Goal: Transaction & Acquisition: Obtain resource

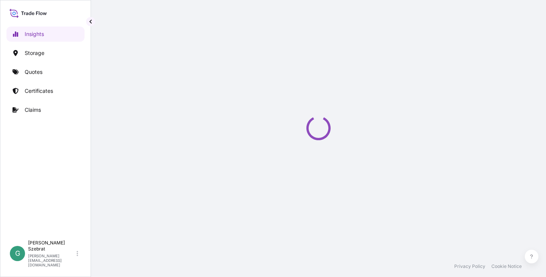
select select "2025"
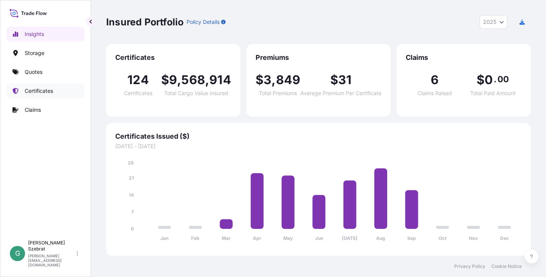
click at [37, 90] on p "Certificates" at bounding box center [39, 91] width 28 height 8
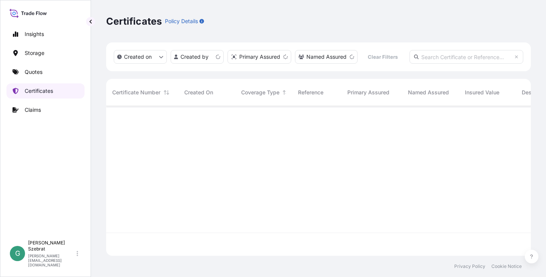
scroll to position [148, 419]
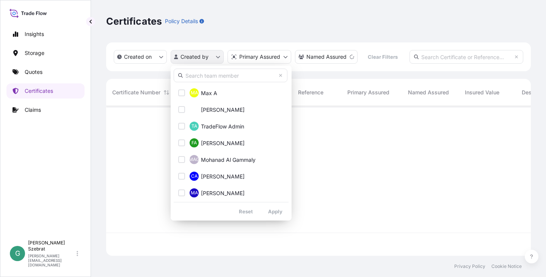
click at [208, 57] on html "Insights Storage Quotes Certificates Claims G Gabriele Szebrat [EMAIL_ADDRESS][…" at bounding box center [273, 138] width 546 height 277
click at [213, 71] on input "text" at bounding box center [231, 76] width 114 height 14
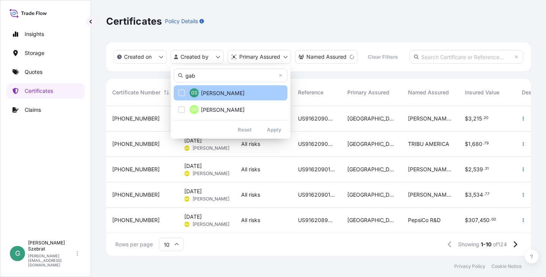
type input "gab"
click at [207, 96] on span "[PERSON_NAME]" at bounding box center [223, 94] width 44 height 8
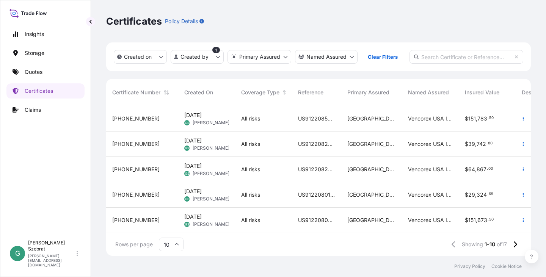
click at [336, 101] on div "Reference" at bounding box center [316, 92] width 49 height 27
click at [194, 171] on span "[PERSON_NAME]" at bounding box center [211, 174] width 37 height 6
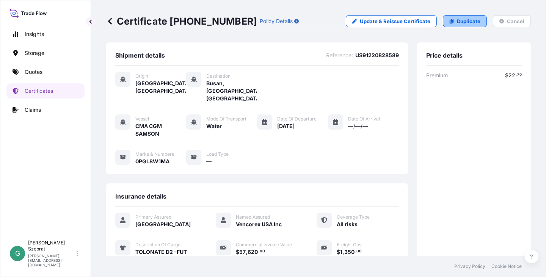
click at [460, 22] on p "Duplicate" at bounding box center [469, 21] width 24 height 8
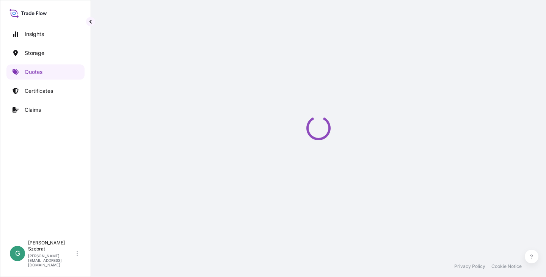
select select "Water"
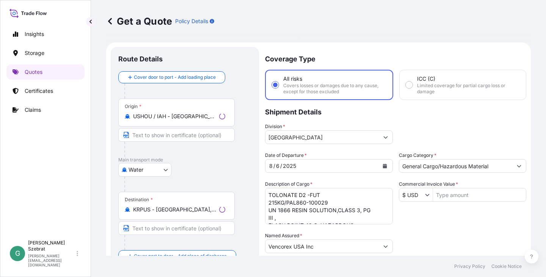
scroll to position [12, 0]
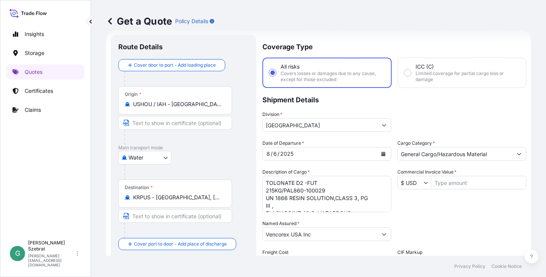
click at [382, 155] on icon "Calendar" at bounding box center [384, 154] width 4 height 5
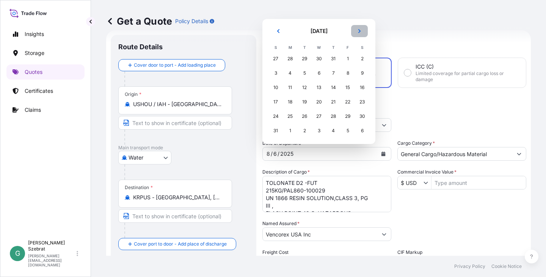
click at [361, 27] on button "Next" at bounding box center [359, 31] width 17 height 12
click at [320, 116] on div "24" at bounding box center [319, 117] width 14 height 14
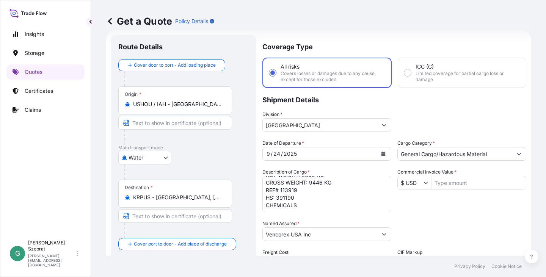
scroll to position [54, 0]
click at [338, 201] on textarea "TOLONATE D2 -FUT 215KG/PAL860-100029 UN 1866 RESIN SOLUTION,CLASS 3, PG III , F…" at bounding box center [326, 194] width 129 height 36
drag, startPoint x: 265, startPoint y: 181, endPoint x: 332, endPoint y: 237, distance: 87.2
click at [332, 237] on div "Date of Departure * [DATE] Cargo Category * General Cargo/Hazardous Material De…" at bounding box center [394, 234] width 264 height 188
paste textarea "UN1866 , RESIN SOLUTION , CLASS 3 , PG III , PLACARD/LABEL 3 , FLASHPOINT 48°C …"
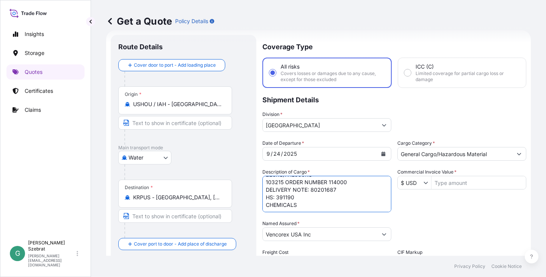
scroll to position [42, 0]
type textarea "UN1866 , RESIN SOLUTION , CLASS 3 , PG III , PLACARD/LABEL 3 , FLASHPOINT 48°C …"
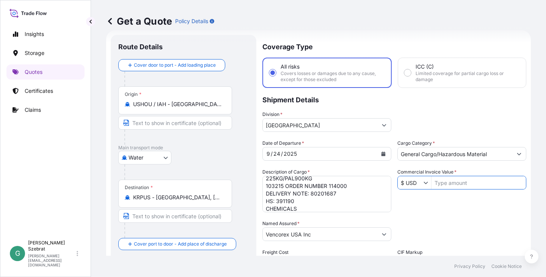
click at [441, 183] on input "Commercial Invoice Value *" at bounding box center [479, 183] width 94 height 14
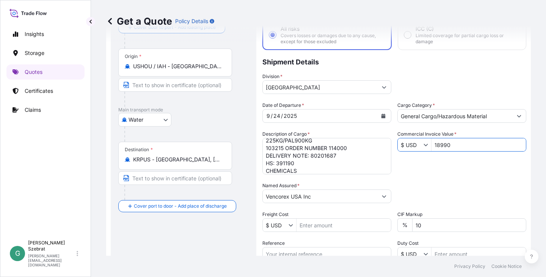
type input "18,990"
click at [333, 226] on input "Freight Cost" at bounding box center [344, 225] width 94 height 14
type input "1,225.43"
click at [233, 234] on div "Route Details Cover door to port - Add loading place Place of loading Road / [G…" at bounding box center [183, 172] width 130 height 334
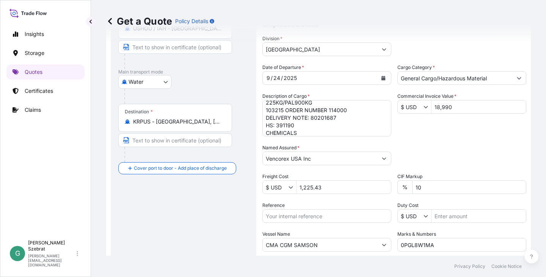
click at [316, 219] on input "Reference" at bounding box center [326, 216] width 129 height 14
paste input "US91220865752"
type input "US91220865752"
click at [329, 247] on input "CMA CGM SAMSON" at bounding box center [320, 245] width 115 height 14
drag, startPoint x: 329, startPoint y: 242, endPoint x: 244, endPoint y: 244, distance: 84.6
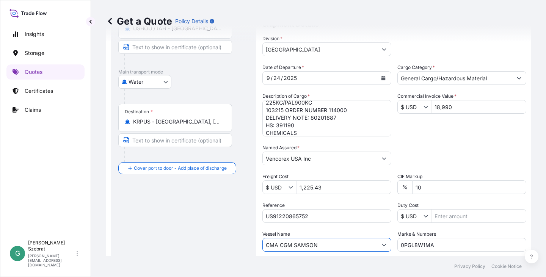
click at [244, 244] on form "Route Details Cover door to port - Add loading place Place of loading Road / [G…" at bounding box center [318, 133] width 425 height 358
paste input "ONE MAESTRO"
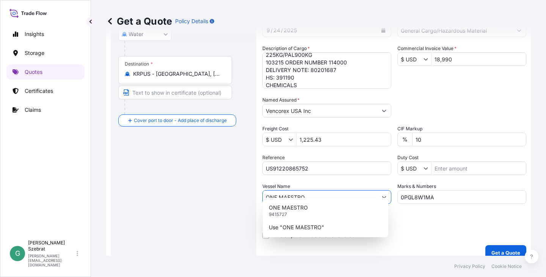
scroll to position [145, 0]
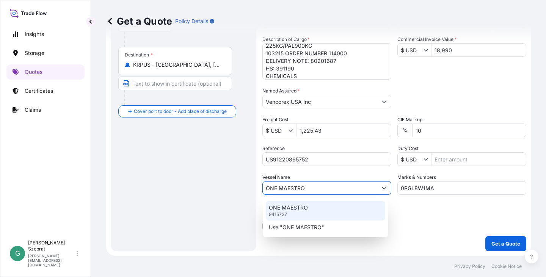
click at [285, 208] on p "ONE MAESTRO" at bounding box center [288, 208] width 39 height 8
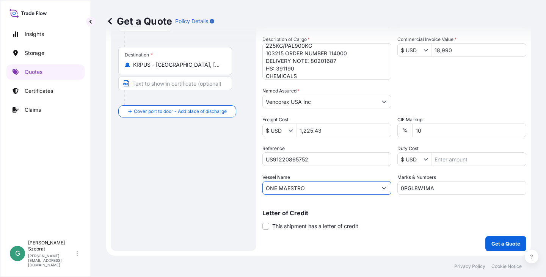
type input "ONE MAESTRO"
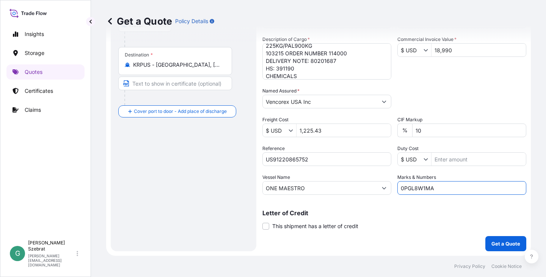
drag, startPoint x: 474, startPoint y: 188, endPoint x: 332, endPoint y: 195, distance: 142.4
click at [332, 195] on div "Date of Departure * [DATE] Cargo Category * General Cargo/Hazardous Material De…" at bounding box center [394, 101] width 264 height 188
type input "082W"
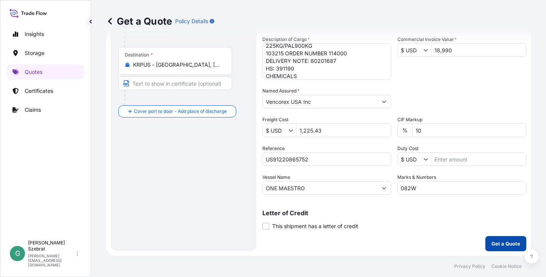
click at [498, 246] on p "Get a Quote" at bounding box center [506, 244] width 29 height 8
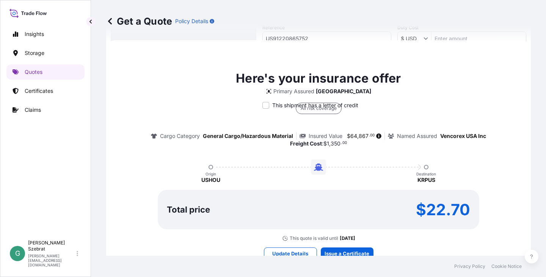
scroll to position [268, 0]
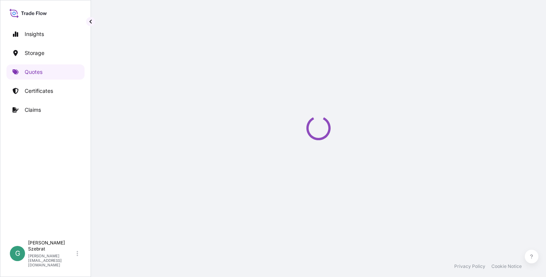
select select "Water"
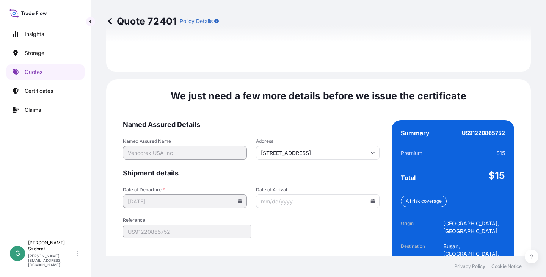
scroll to position [1150, 0]
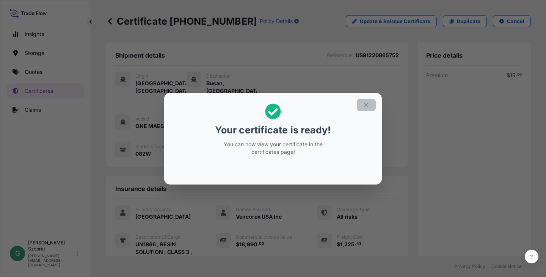
click at [367, 106] on icon "button" at bounding box center [366, 105] width 7 height 7
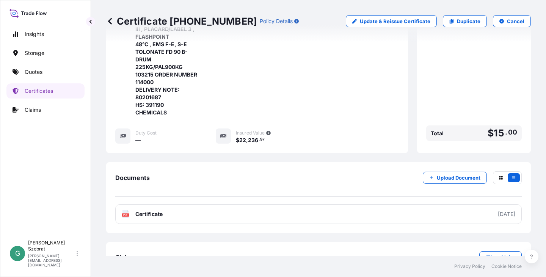
scroll to position [255, 0]
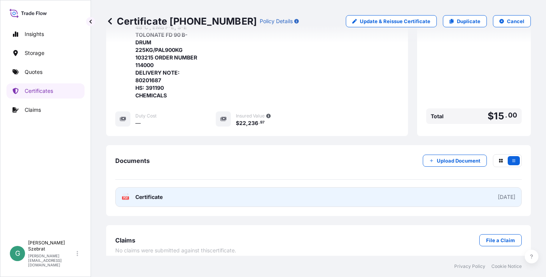
click at [142, 193] on span "Certificate" at bounding box center [148, 197] width 27 height 8
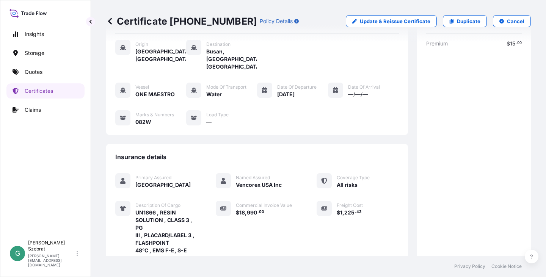
scroll to position [0, 0]
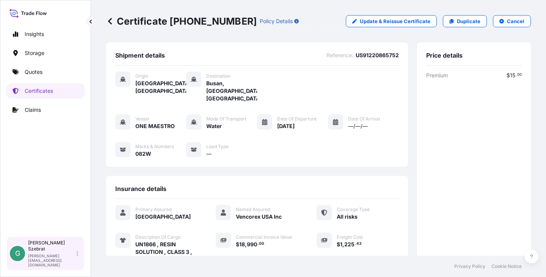
click at [44, 261] on div "Gabriele Szebrat [EMAIL_ADDRESS][DOMAIN_NAME]" at bounding box center [54, 253] width 53 height 27
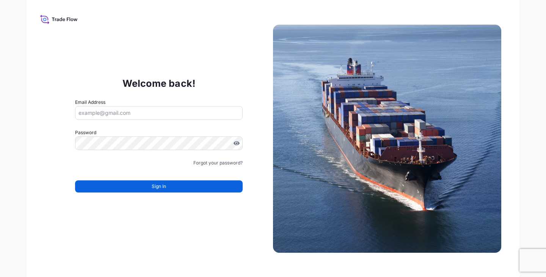
type input "[PERSON_NAME][EMAIL_ADDRESS][DOMAIN_NAME]"
